Goal: Information Seeking & Learning: Understand process/instructions

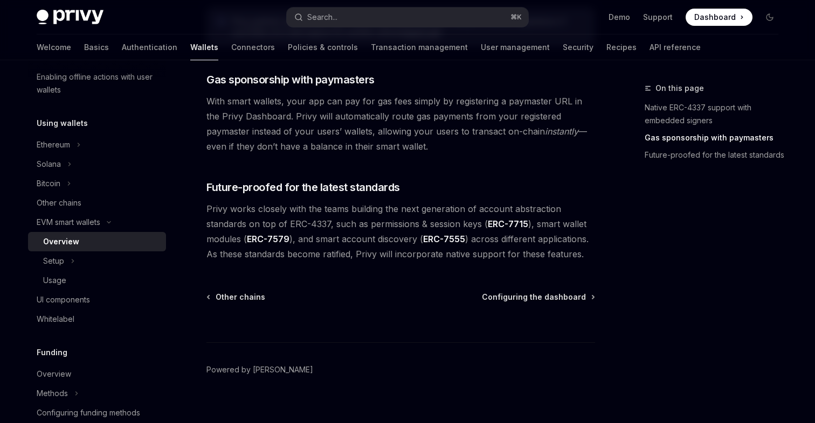
scroll to position [878, 0]
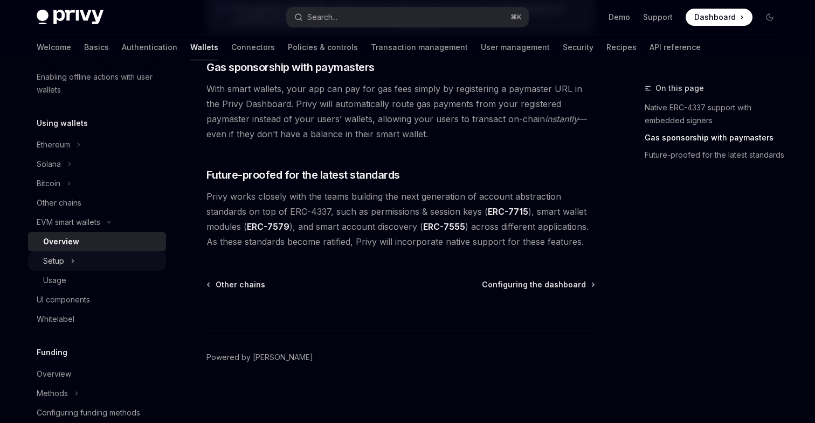
click at [105, 257] on div "Setup" at bounding box center [97, 261] width 138 height 19
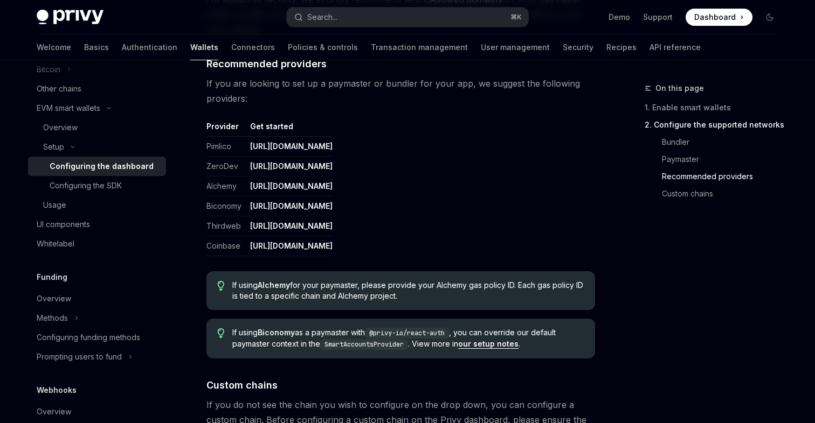
scroll to position [1508, 0]
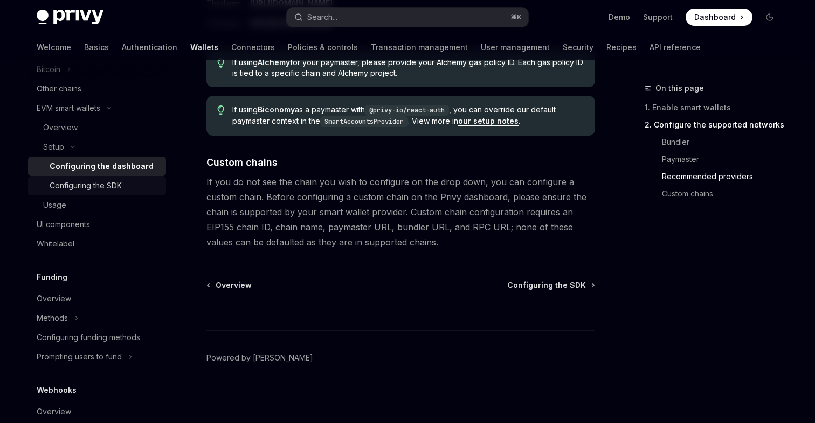
click at [105, 177] on link "Configuring the SDK" at bounding box center [97, 185] width 138 height 19
type textarea "*"
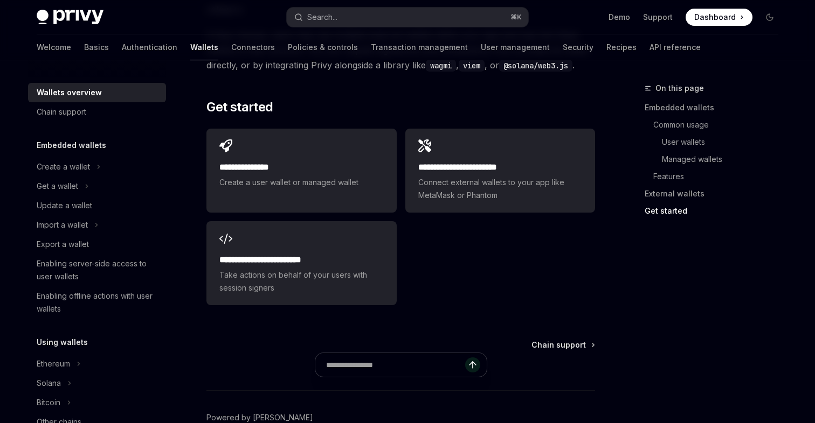
scroll to position [1108, 0]
